Goal: Transaction & Acquisition: Download file/media

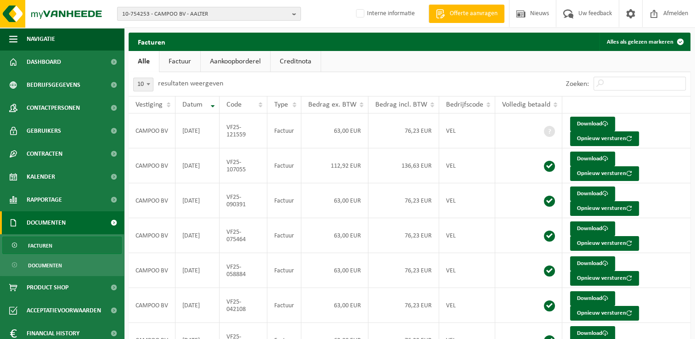
click at [167, 14] on span "10-754253 - CAMPOO BV - AALTER" at bounding box center [205, 14] width 166 height 14
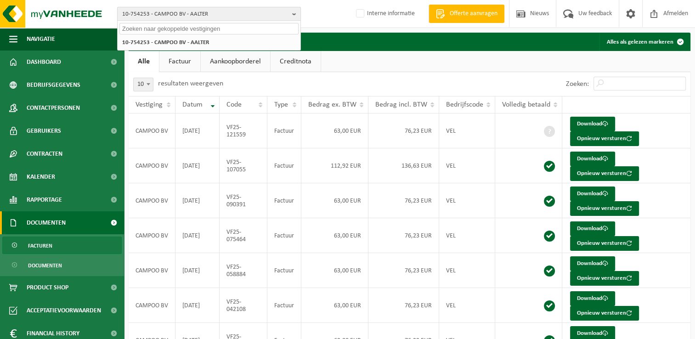
paste input "10-910121"
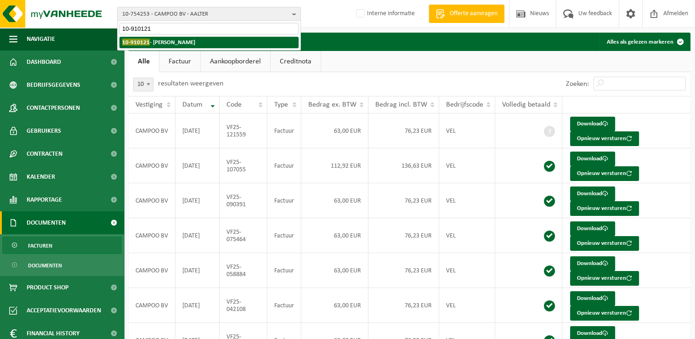
type input "10-910121"
click at [168, 43] on strong "10-910121 - STÉPHANE LEPRETRE - KAIN" at bounding box center [158, 42] width 73 height 7
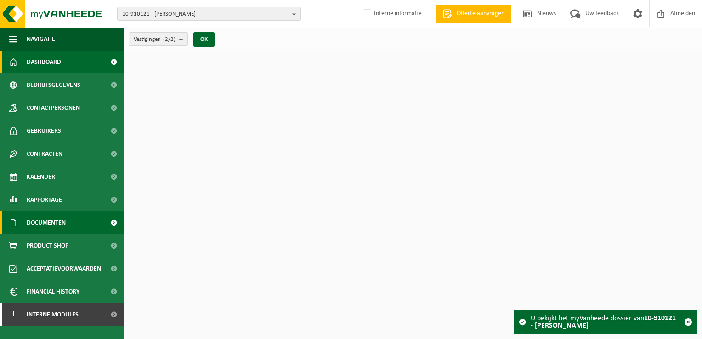
click at [64, 221] on span "Documenten" at bounding box center [46, 222] width 39 height 23
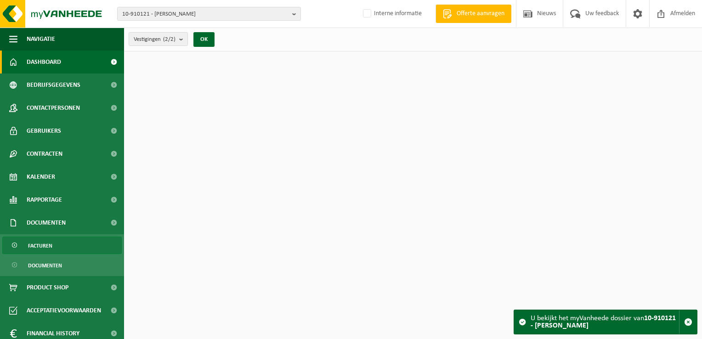
click at [68, 247] on link "Facturen" at bounding box center [61, 245] width 119 height 17
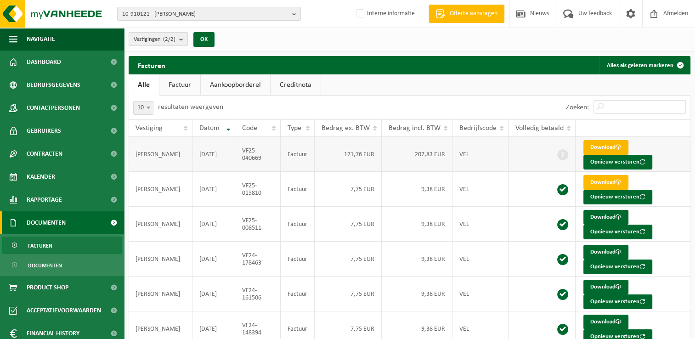
click at [610, 146] on link "Download" at bounding box center [605, 147] width 45 height 15
drag, startPoint x: 263, startPoint y: 159, endPoint x: 241, endPoint y: 151, distance: 23.8
click at [241, 151] on td "VF25-040669" at bounding box center [257, 154] width 45 height 35
copy td "VF25-040669"
